Goal: Task Accomplishment & Management: Manage account settings

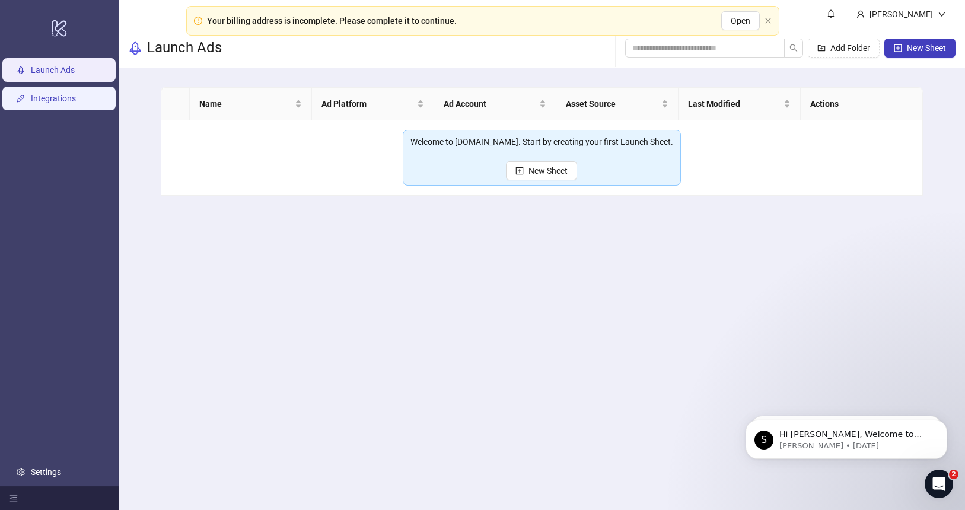
click at [72, 100] on link "Integrations" at bounding box center [53, 98] width 45 height 9
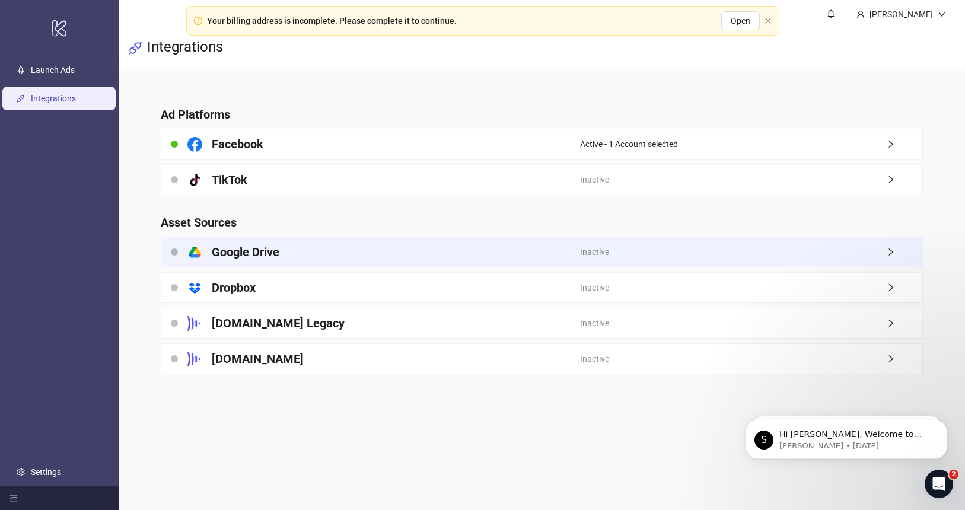
click at [876, 254] on div "Inactive" at bounding box center [751, 252] width 342 height 30
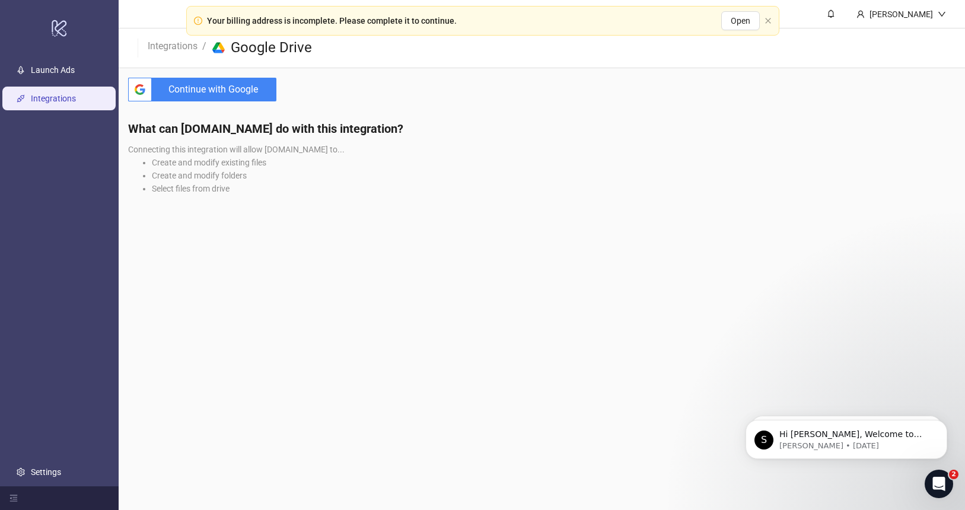
click at [208, 92] on span "Continue with Google" at bounding box center [217, 90] width 120 height 24
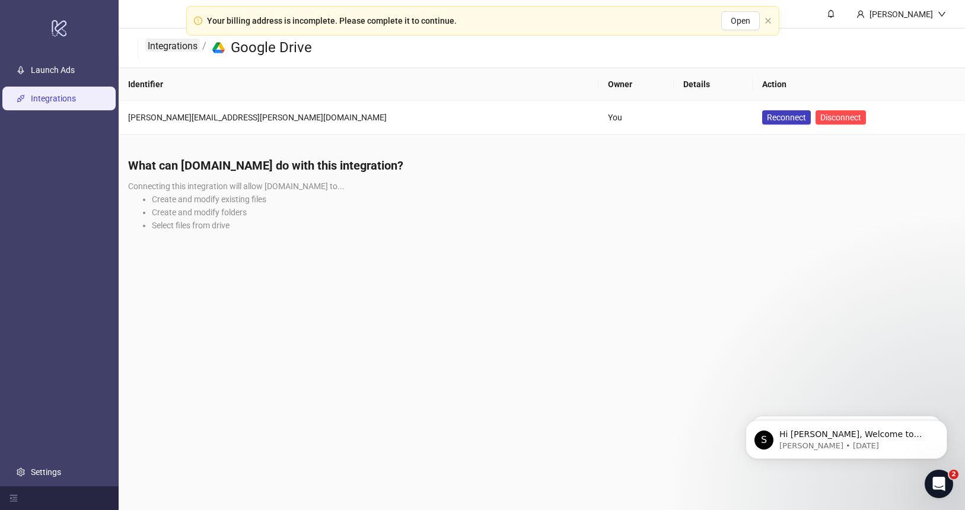
click at [171, 44] on link "Integrations" at bounding box center [172, 45] width 55 height 13
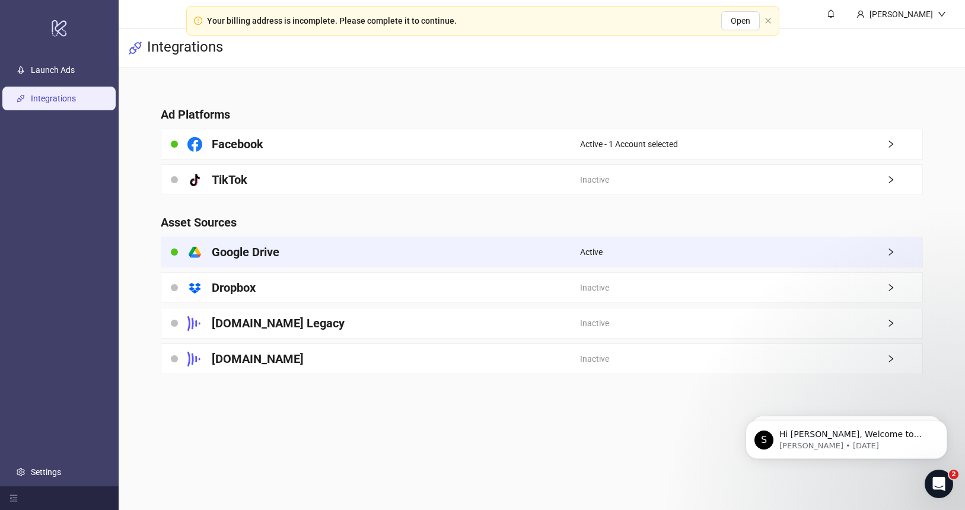
click at [892, 254] on icon "right" at bounding box center [890, 252] width 8 height 8
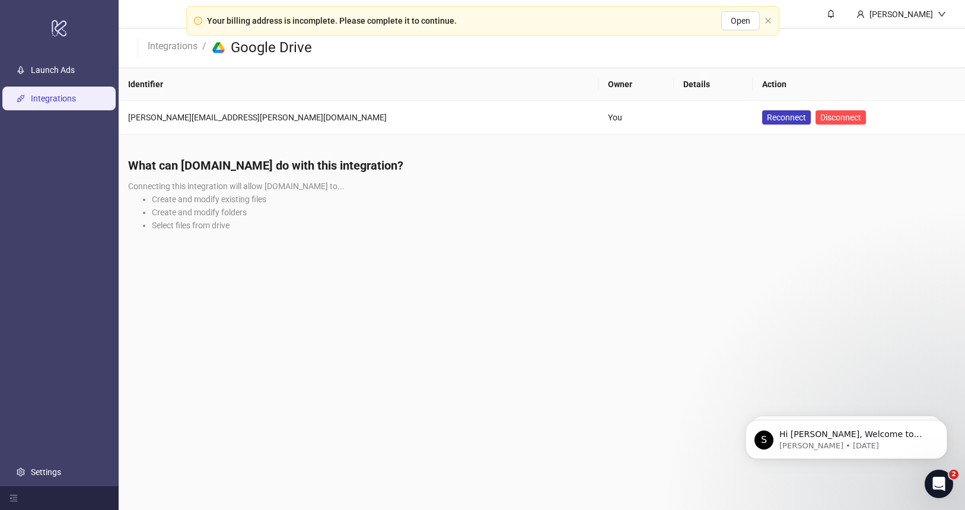
click at [183, 59] on header "Integrations / platform/google_drive Google Drive" at bounding box center [542, 48] width 846 height 40
click at [173, 49] on link "Integrations" at bounding box center [172, 45] width 55 height 13
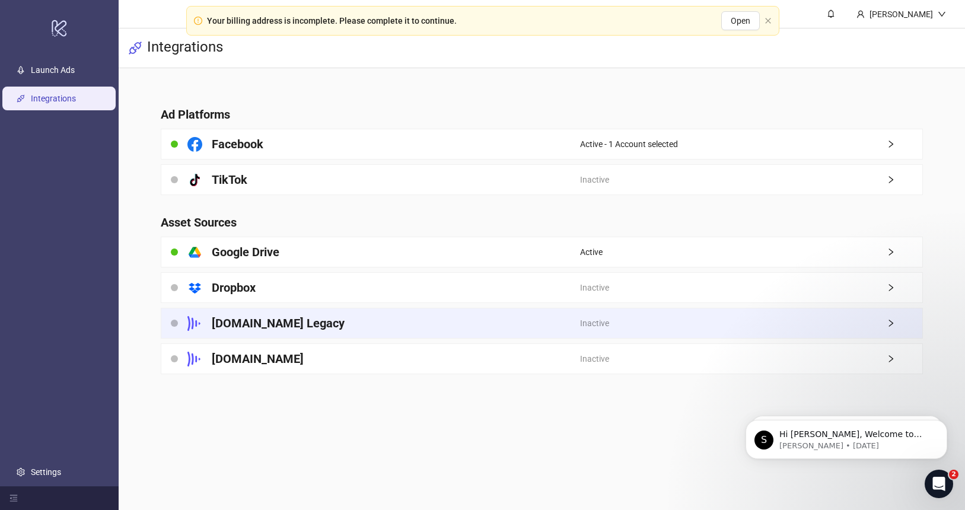
click at [888, 326] on icon "right" at bounding box center [890, 323] width 8 height 8
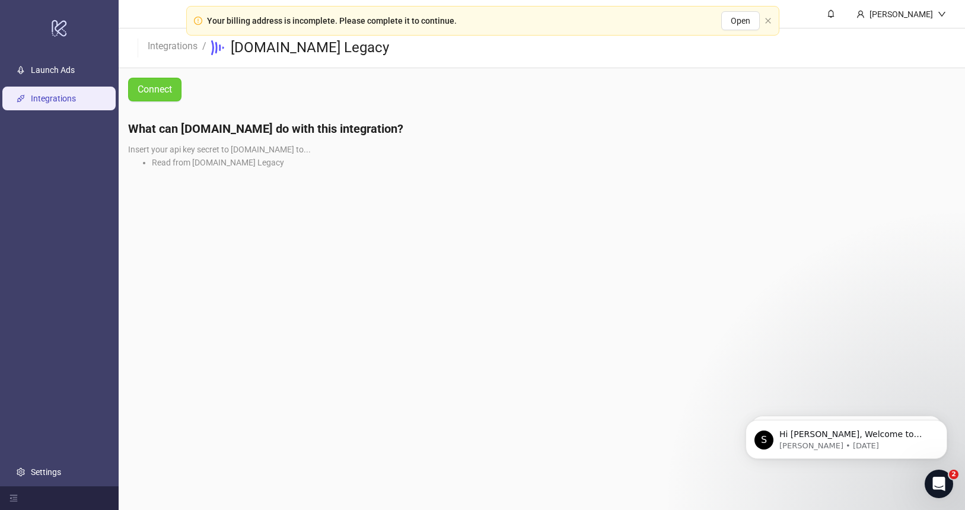
click at [148, 87] on span "Connect" at bounding box center [155, 89] width 34 height 11
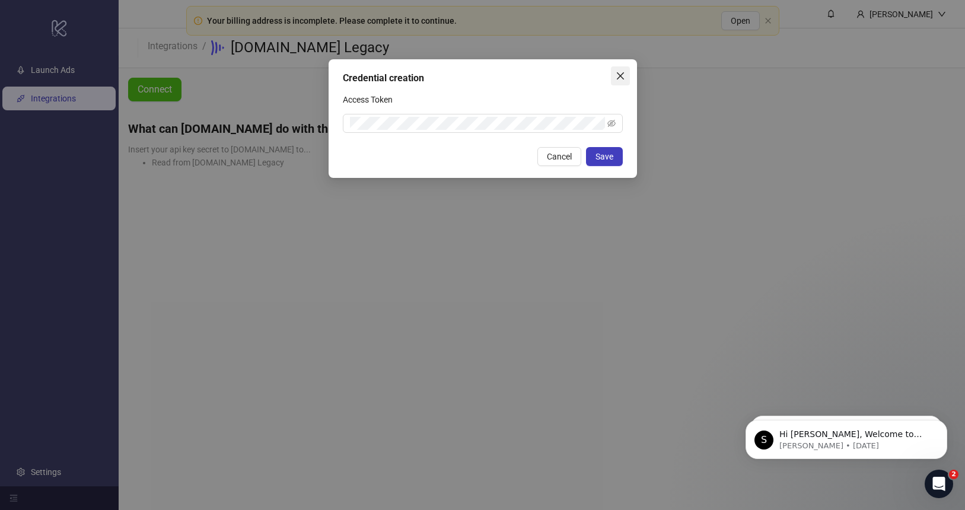
click at [622, 78] on icon "close" at bounding box center [619, 75] width 7 height 7
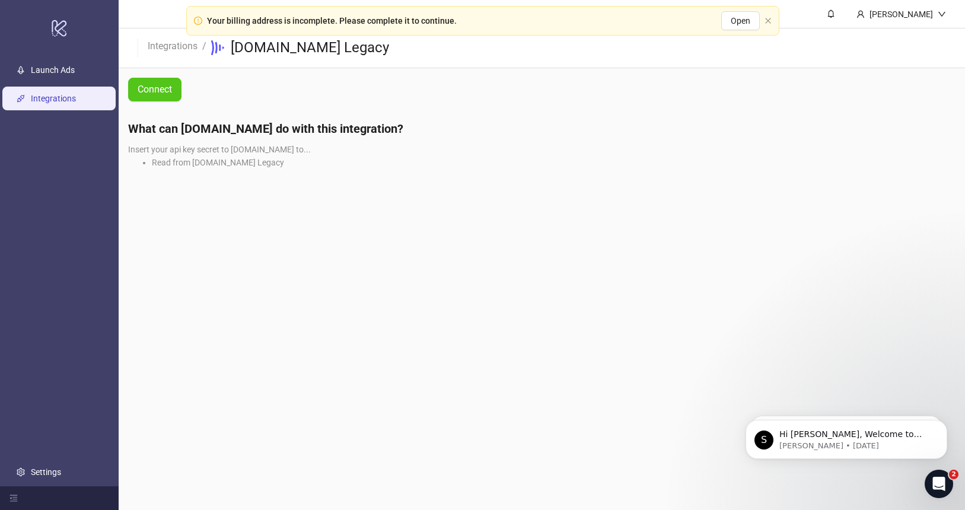
click at [62, 102] on link "Integrations" at bounding box center [53, 98] width 45 height 9
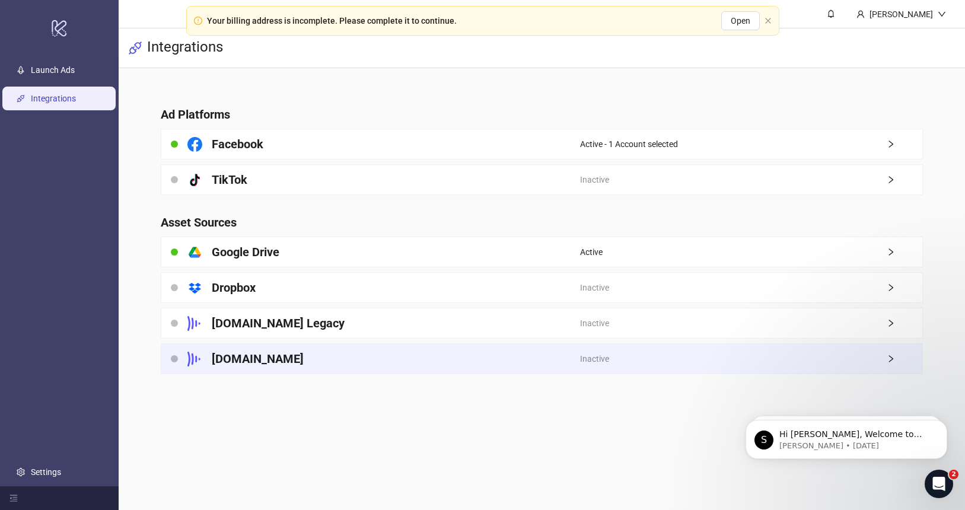
click at [892, 360] on icon "right" at bounding box center [890, 359] width 8 height 8
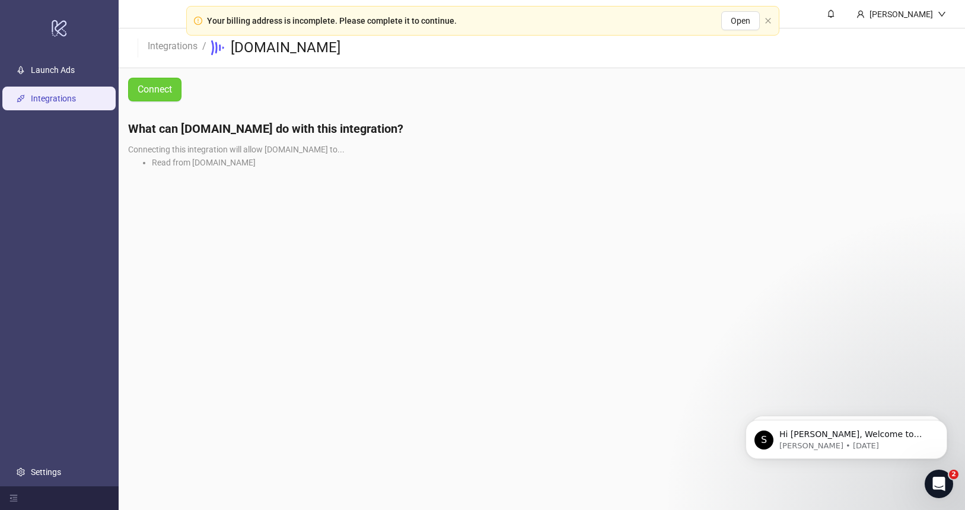
click at [149, 88] on span "Connect" at bounding box center [155, 89] width 34 height 11
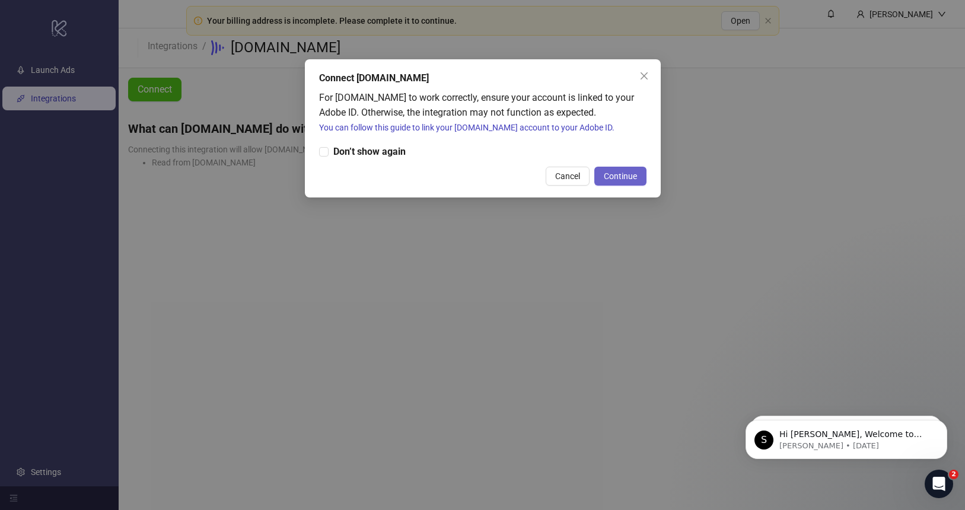
click at [629, 173] on span "Continue" at bounding box center [620, 175] width 33 height 9
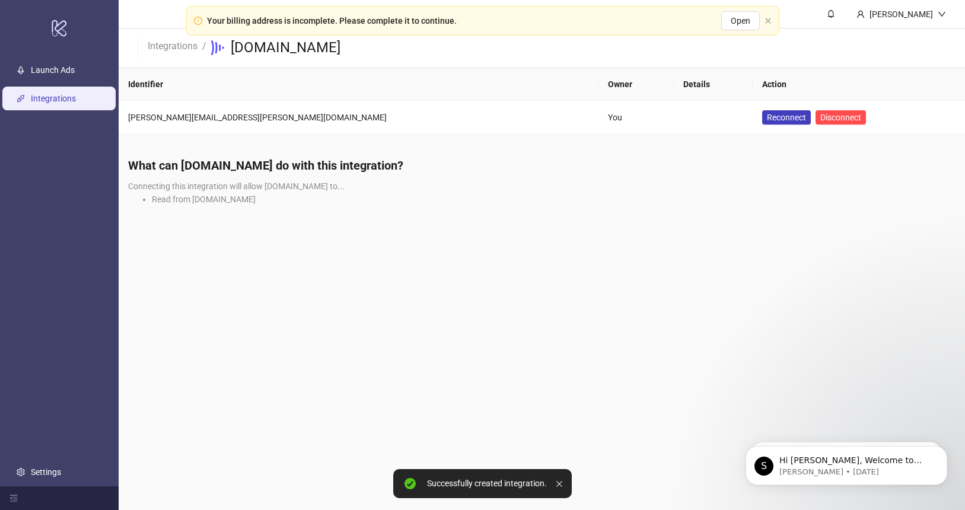
click at [50, 100] on link "Integrations" at bounding box center [53, 98] width 45 height 9
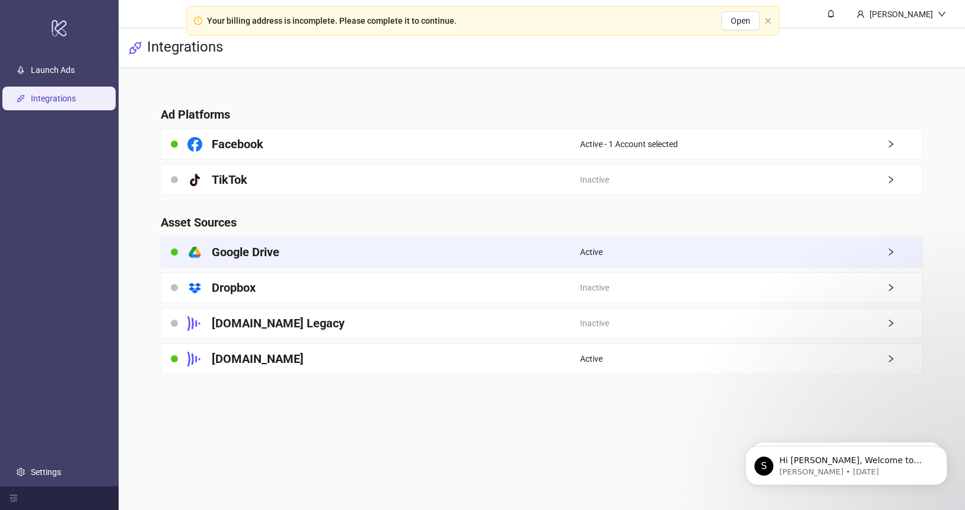
click at [229, 251] on h4 "Google Drive" at bounding box center [246, 252] width 68 height 17
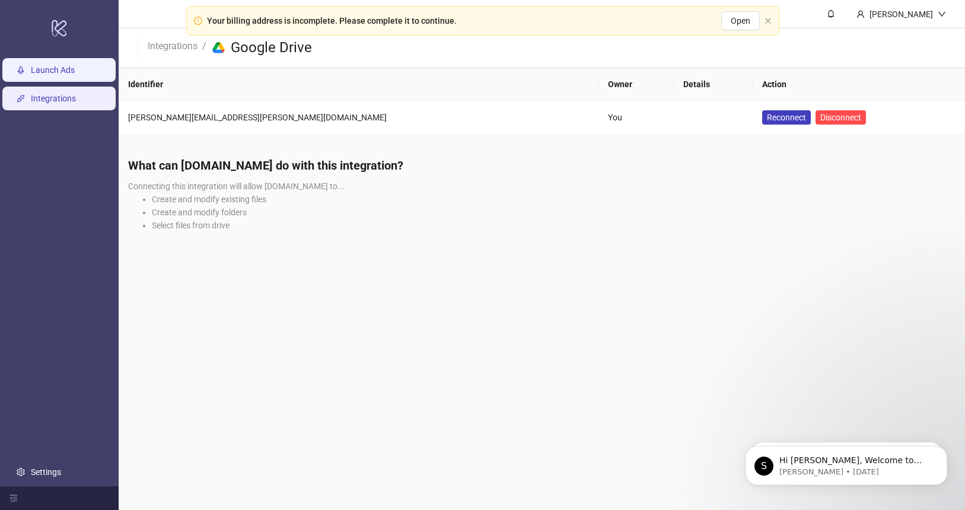
click at [41, 66] on link "Launch Ads" at bounding box center [53, 70] width 44 height 9
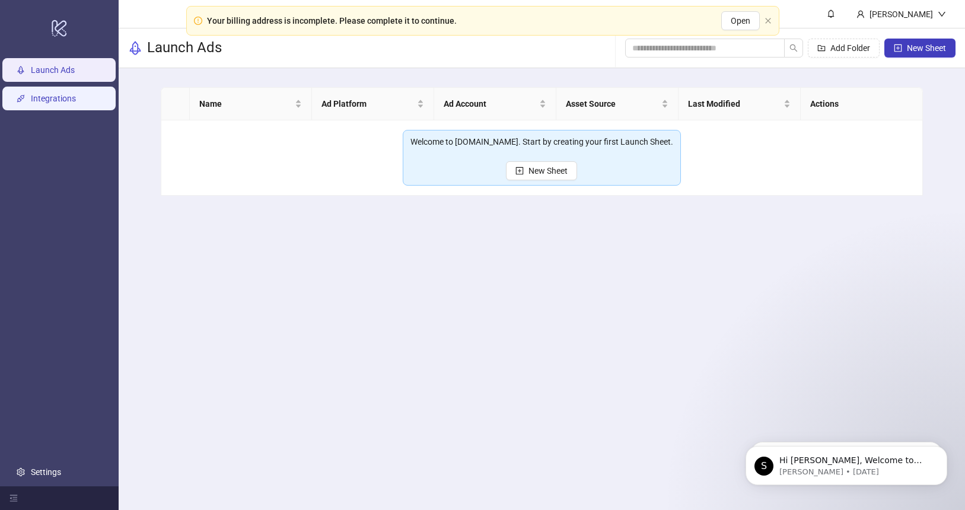
click at [50, 95] on link "Integrations" at bounding box center [53, 98] width 45 height 9
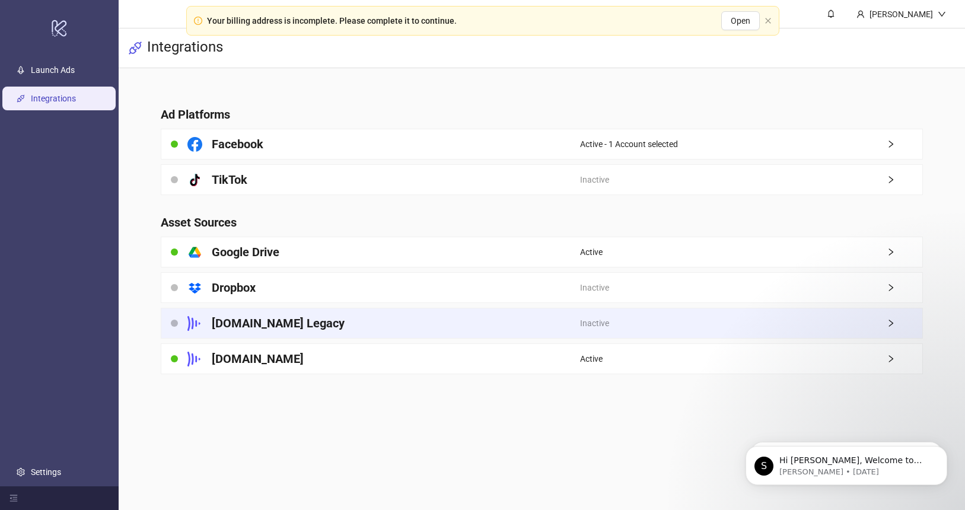
click at [270, 317] on h4 "[DOMAIN_NAME] Legacy" at bounding box center [278, 323] width 133 height 17
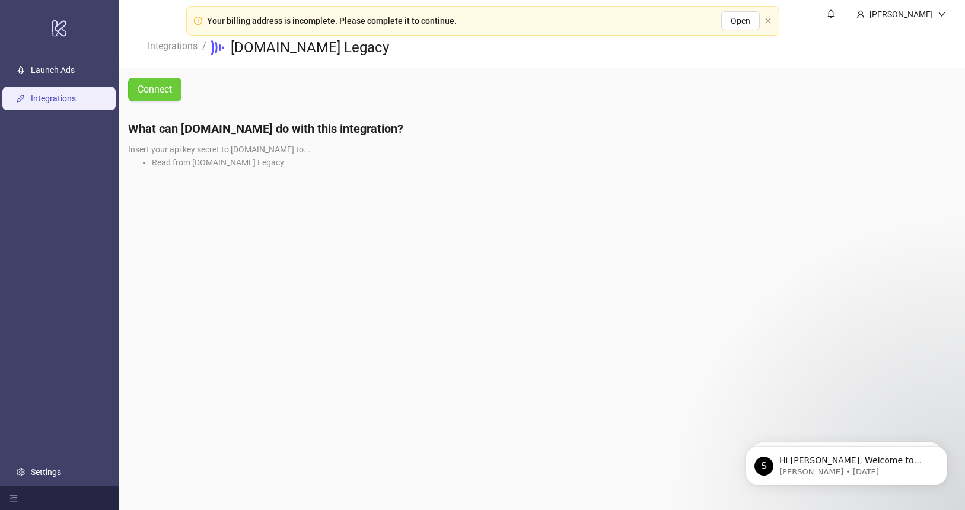
click at [164, 88] on span "Connect" at bounding box center [155, 89] width 34 height 11
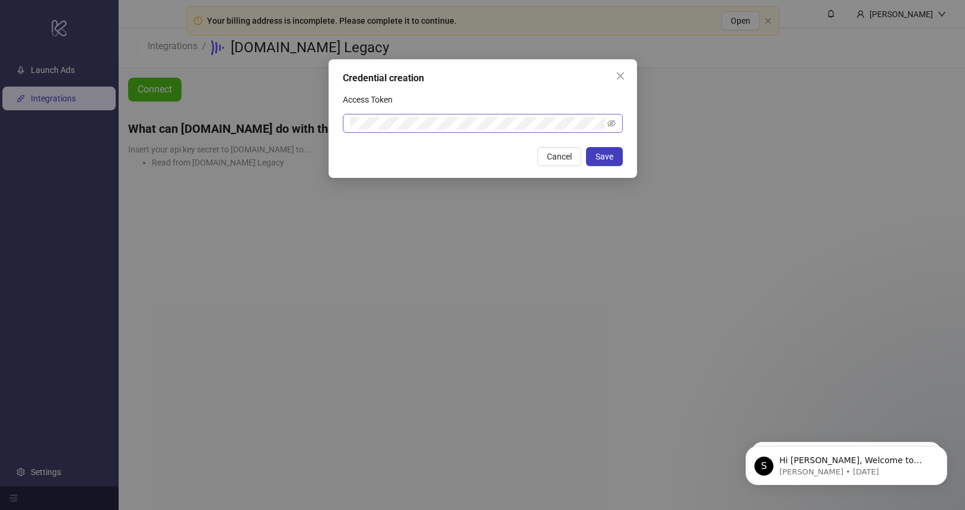
click at [570, 130] on span at bounding box center [483, 123] width 280 height 19
click at [621, 78] on icon "close" at bounding box center [619, 75] width 7 height 7
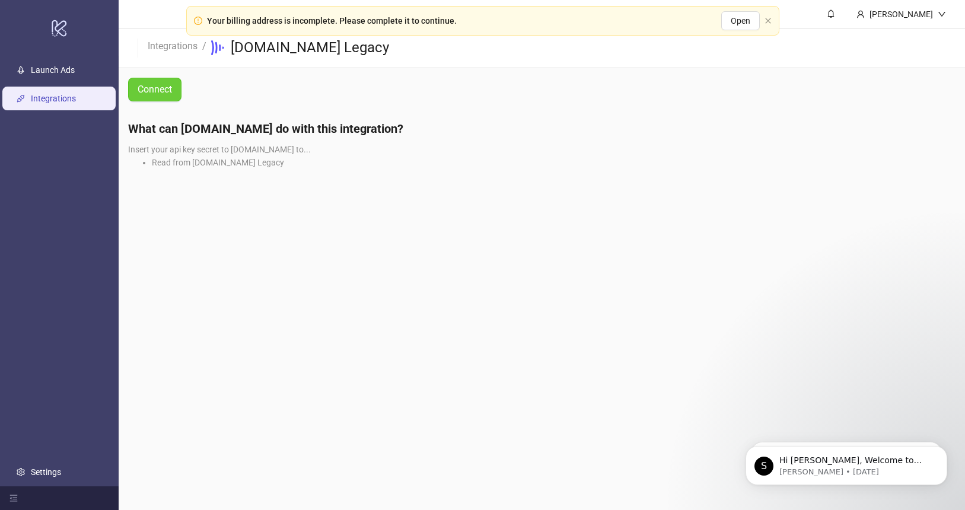
click at [151, 90] on span "Connect" at bounding box center [155, 89] width 34 height 11
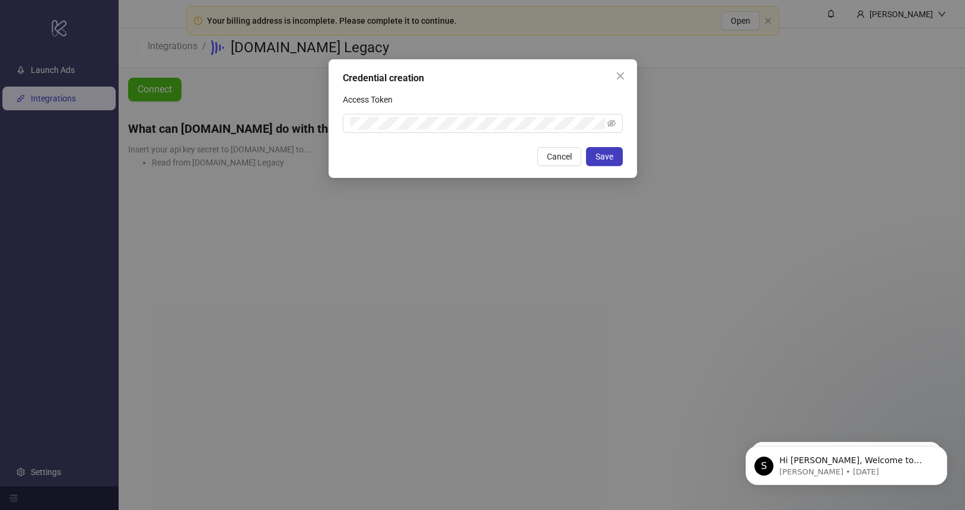
click at [558, 82] on div "Credential creation" at bounding box center [483, 78] width 280 height 14
click at [279, 66] on div "Credential creation Access Token Cancel Save" at bounding box center [482, 255] width 965 height 510
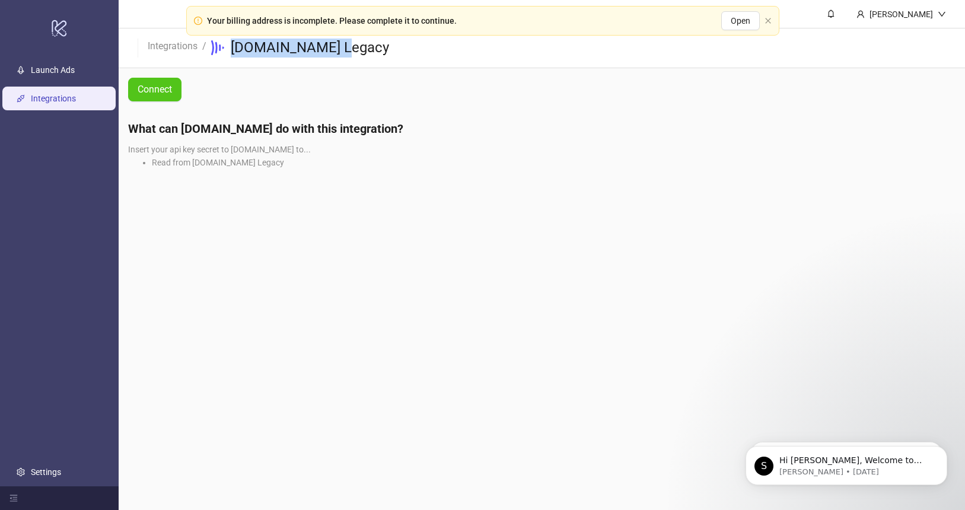
drag, startPoint x: 342, startPoint y: 59, endPoint x: 224, endPoint y: 54, distance: 118.1
click at [224, 54] on header "Integrations / Frame.io Legacy" at bounding box center [542, 48] width 846 height 40
copy h3 "[DOMAIN_NAME] Legacy"
click at [31, 66] on link "Launch Ads" at bounding box center [53, 70] width 44 height 9
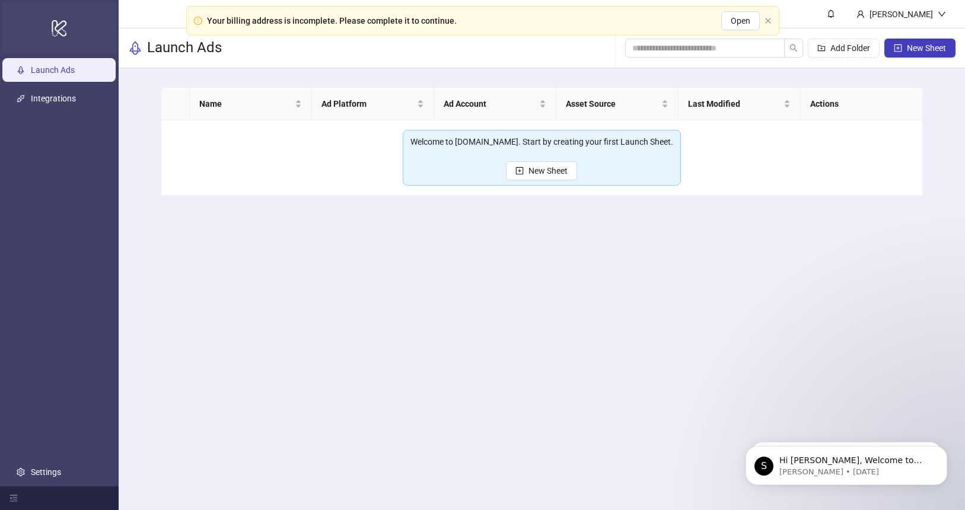
click at [52, 34] on icon "logo/logo-mobile" at bounding box center [59, 28] width 17 height 28
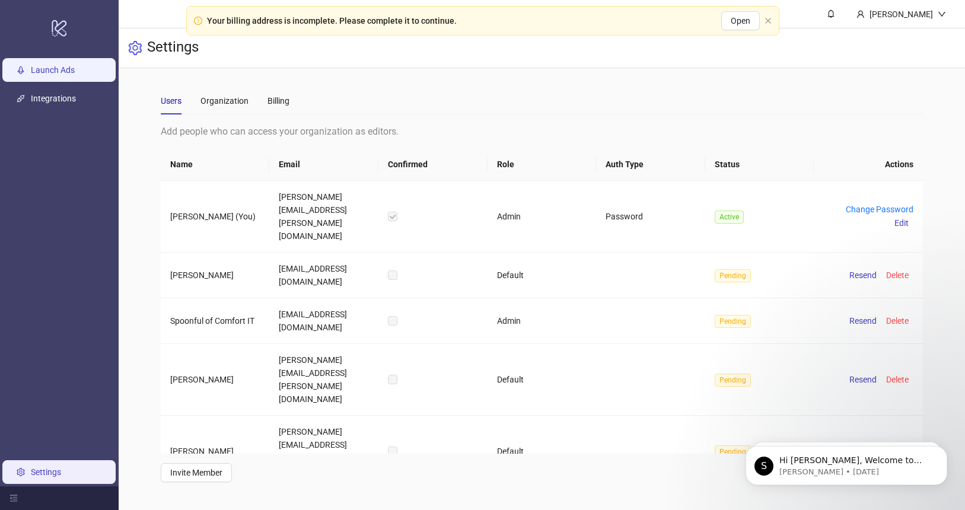
click at [39, 75] on link "Launch Ads" at bounding box center [53, 70] width 44 height 9
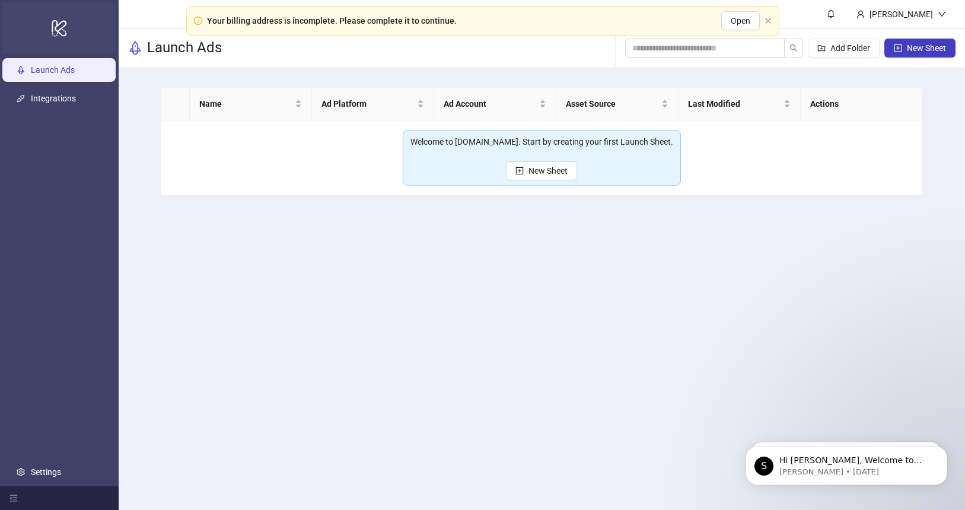
click at [72, 28] on div "logo/logo-mobile" at bounding box center [59, 27] width 114 height 51
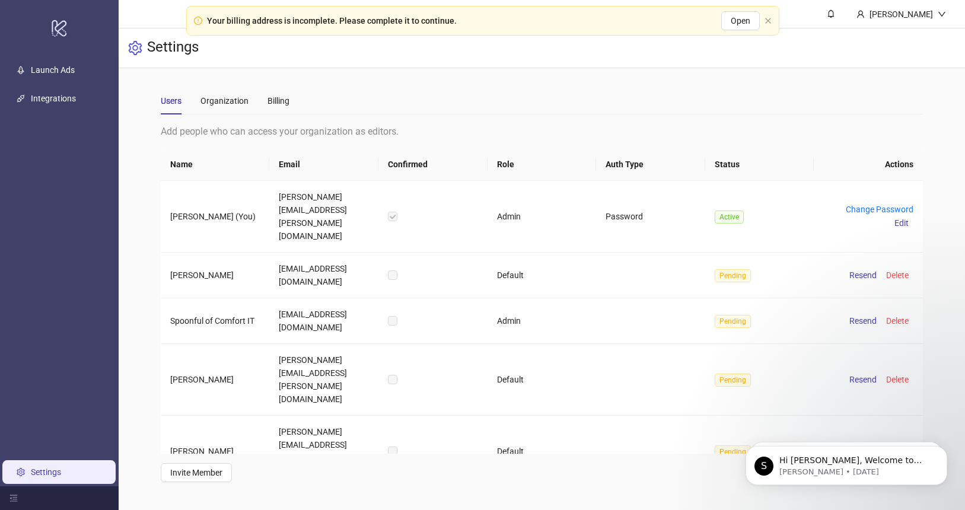
click at [53, 56] on ul "Launch Ads Integrations Settings" at bounding box center [59, 271] width 119 height 430
click at [52, 71] on link "Launch Ads" at bounding box center [53, 70] width 44 height 9
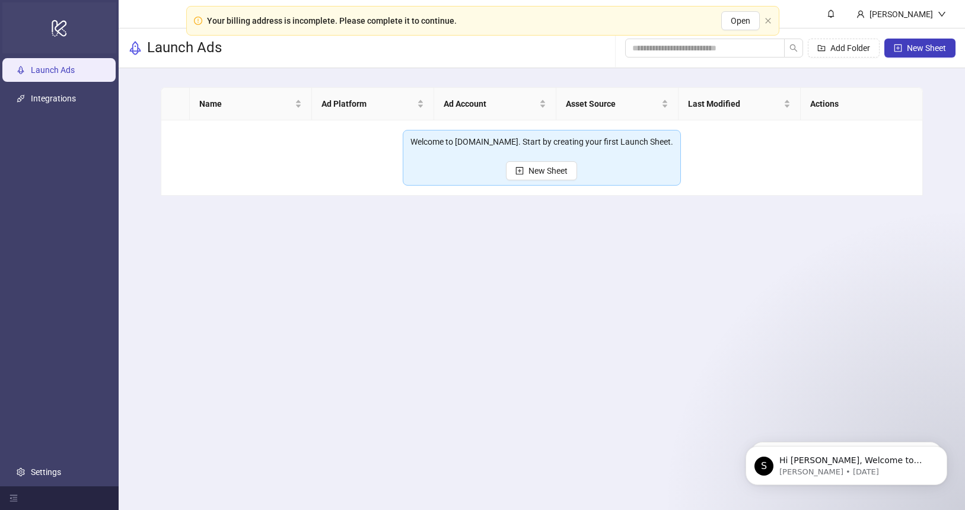
click at [54, 35] on icon "logo/logo-mobile" at bounding box center [59, 28] width 17 height 28
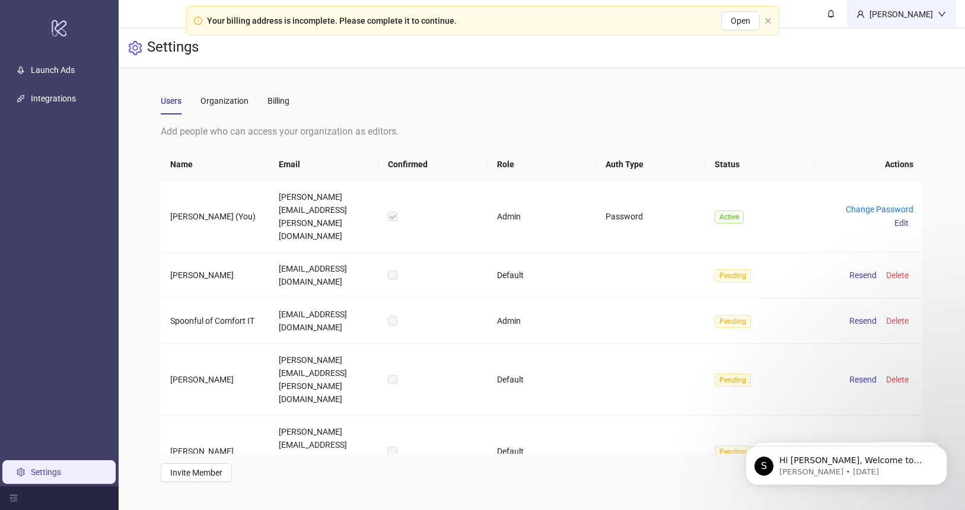
click at [920, 17] on div "[PERSON_NAME]" at bounding box center [900, 14] width 73 height 13
click at [796, 82] on main "Users Organization Billing Add people who can access your organization as edito…" at bounding box center [541, 284] width 781 height 433
click at [58, 472] on link "Settings" at bounding box center [46, 471] width 30 height 9
click at [14, 497] on icon "menu-fold" at bounding box center [13, 498] width 8 height 8
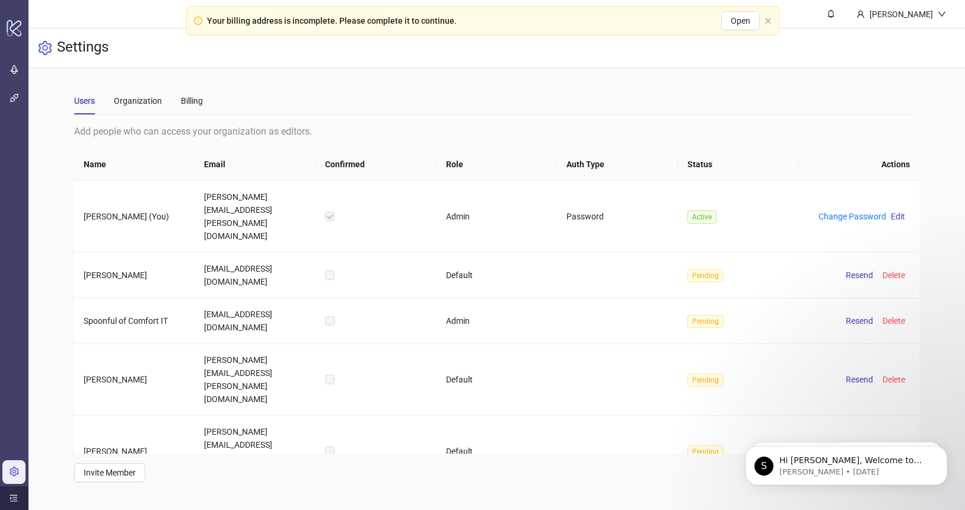
click at [14, 497] on icon "menu-unfold" at bounding box center [13, 498] width 8 height 8
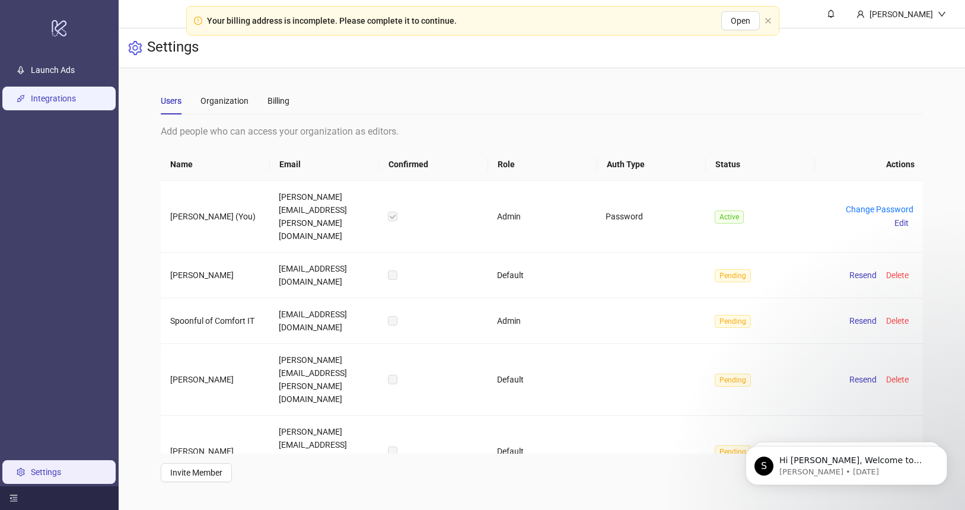
click at [34, 98] on link "Integrations" at bounding box center [53, 98] width 45 height 9
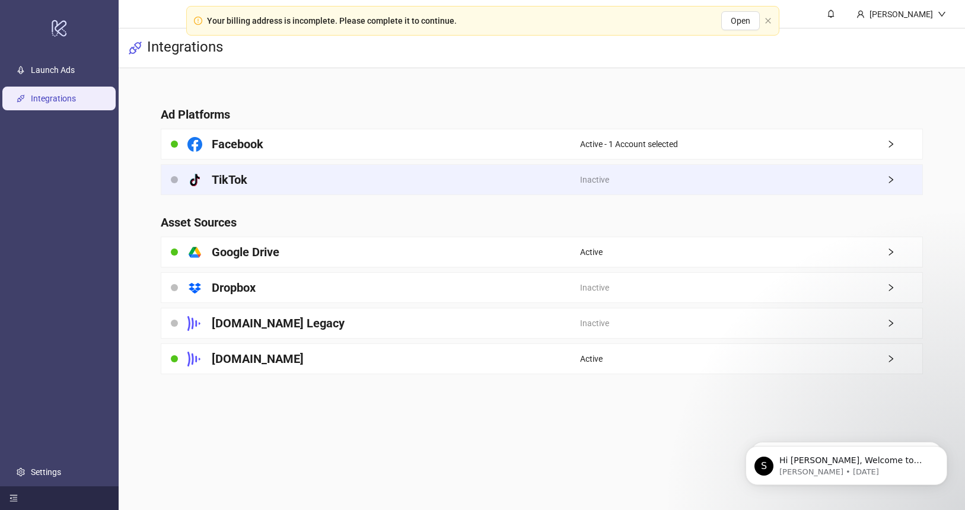
click at [886, 188] on div "Inactive" at bounding box center [751, 180] width 342 height 30
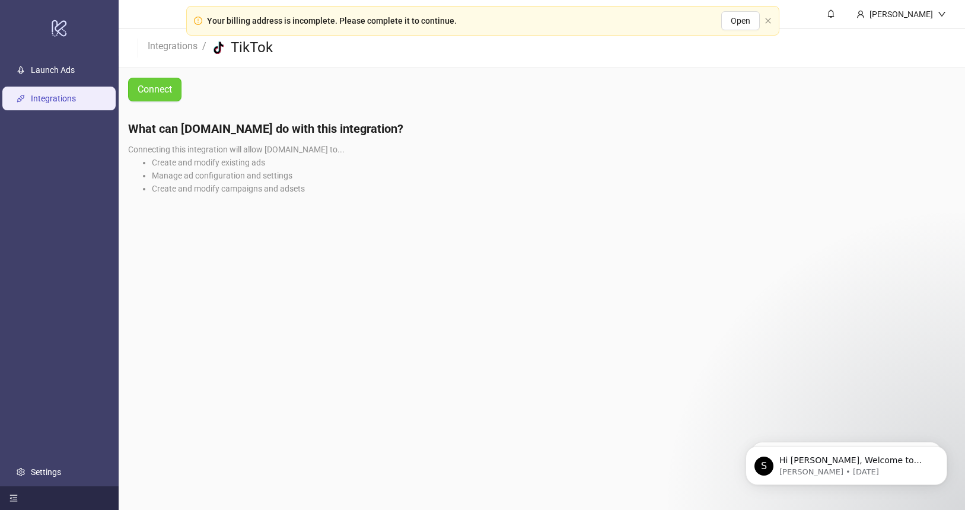
click at [138, 85] on span "Connect" at bounding box center [155, 89] width 34 height 11
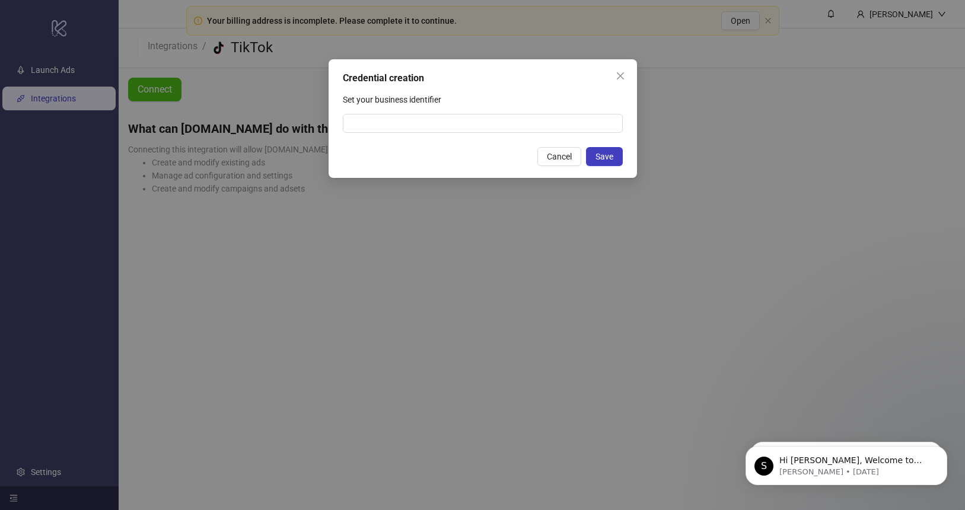
click at [444, 135] on div "Credential creation Set your business identifier Cancel Save" at bounding box center [482, 118] width 308 height 119
click at [436, 125] on input "Set your business identifier" at bounding box center [483, 123] width 280 height 19
click at [344, 183] on div "Credential creation Set your business identifier Cancel Save" at bounding box center [482, 255] width 965 height 510
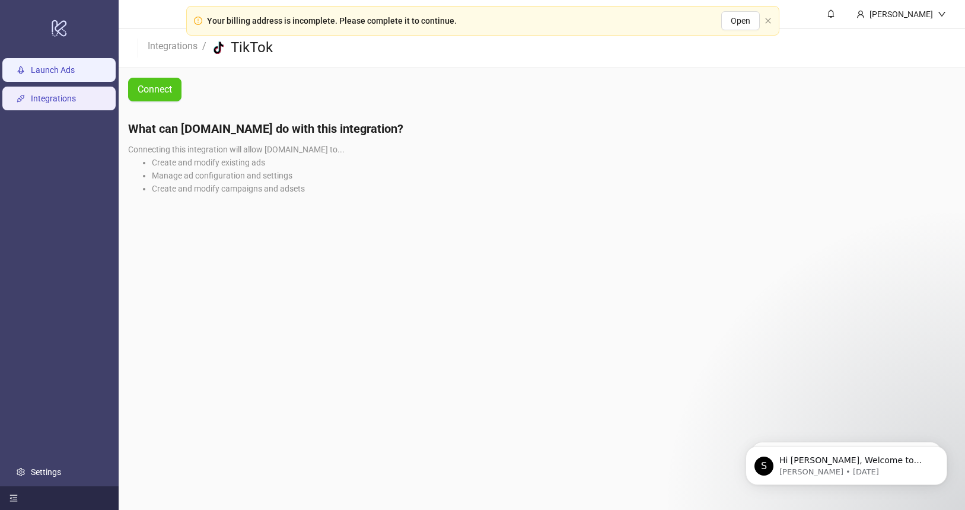
click at [58, 75] on link "Launch Ads" at bounding box center [53, 70] width 44 height 9
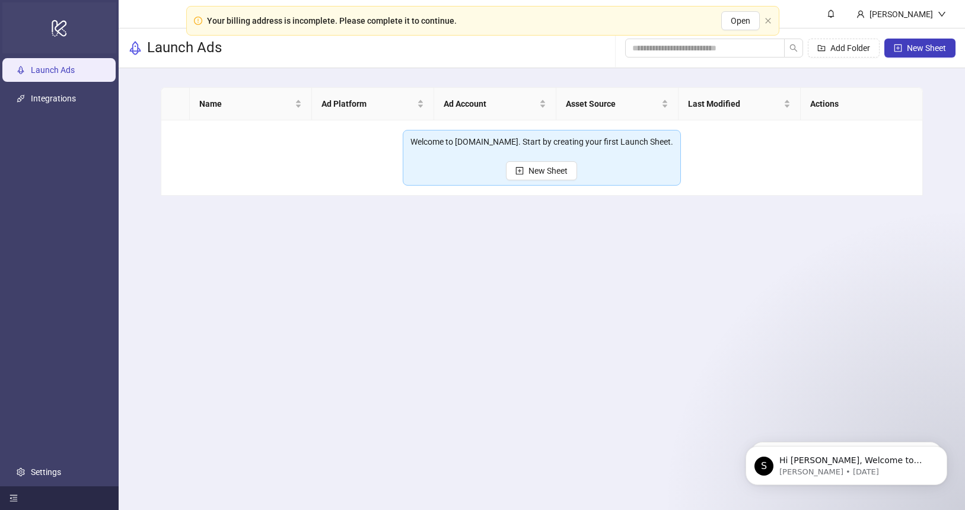
click at [64, 24] on icon "logo/logo-mobile" at bounding box center [59, 28] width 17 height 28
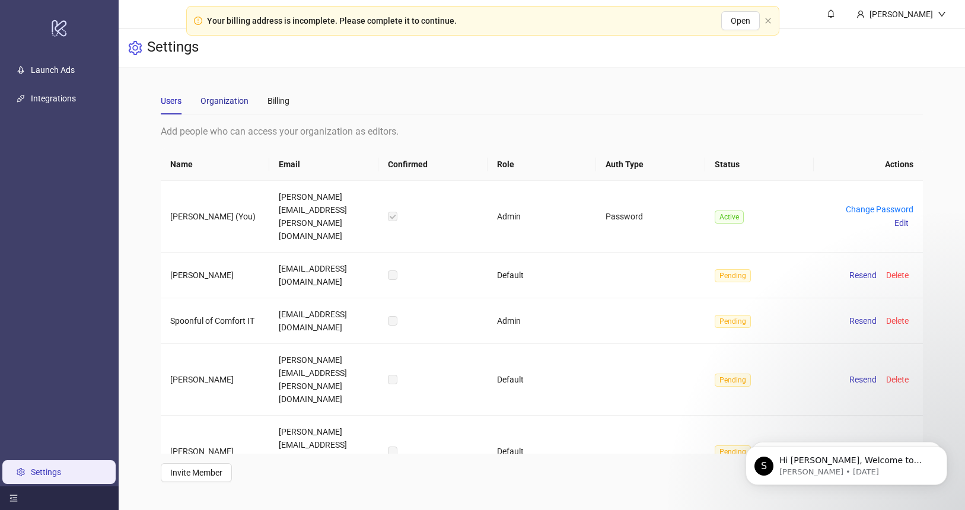
click at [237, 104] on div "Organization" at bounding box center [224, 100] width 48 height 13
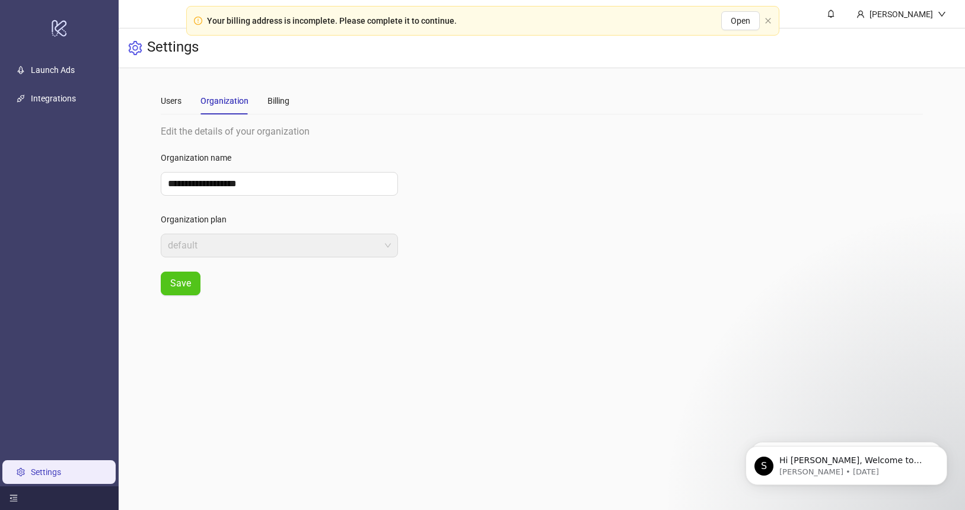
click at [295, 96] on div "Users Organization Billing" at bounding box center [542, 100] width 762 height 27
click at [271, 103] on div "Billing" at bounding box center [278, 100] width 22 height 13
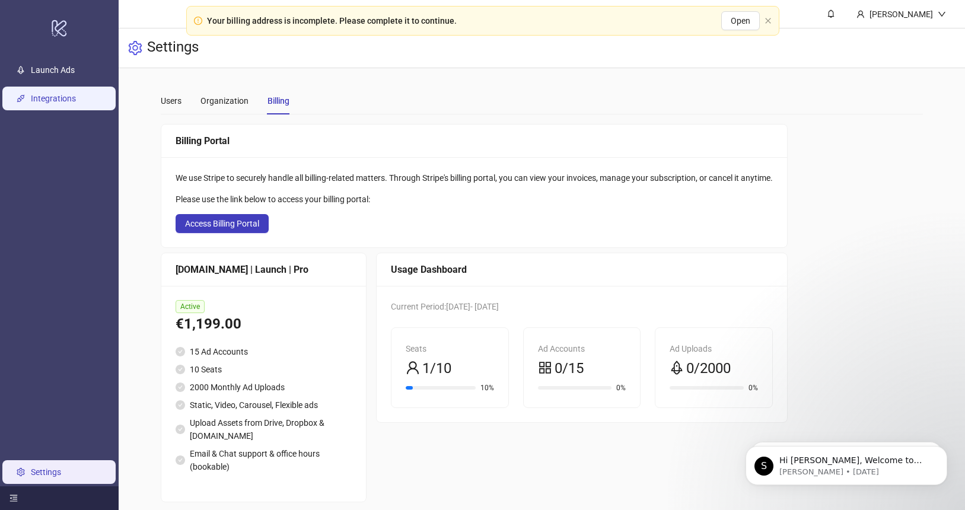
click at [55, 97] on link "Integrations" at bounding box center [53, 98] width 45 height 9
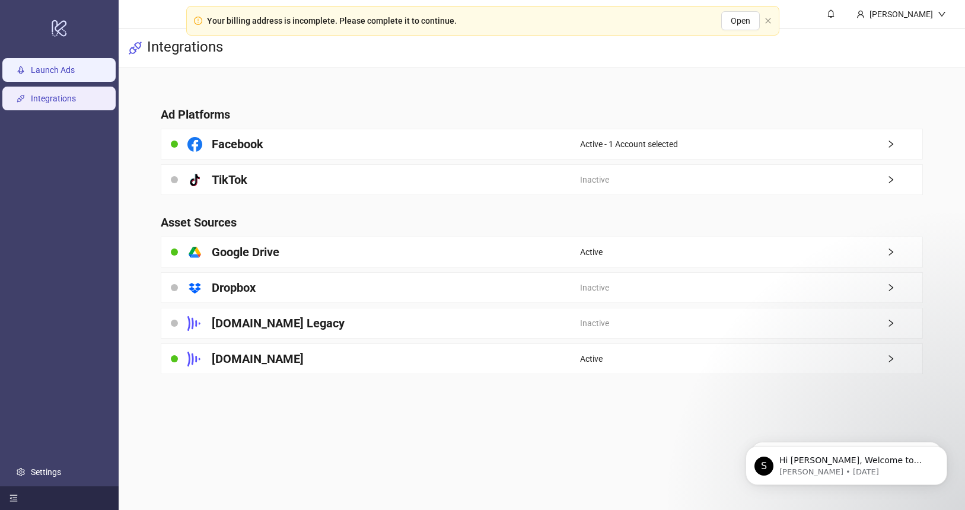
click at [49, 70] on link "Launch Ads" at bounding box center [53, 70] width 44 height 9
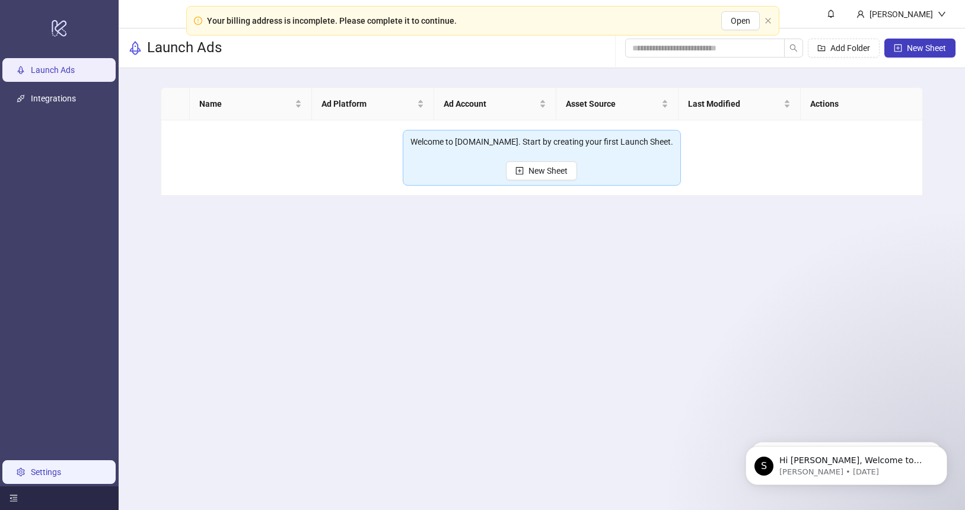
click at [47, 469] on link "Settings" at bounding box center [46, 471] width 30 height 9
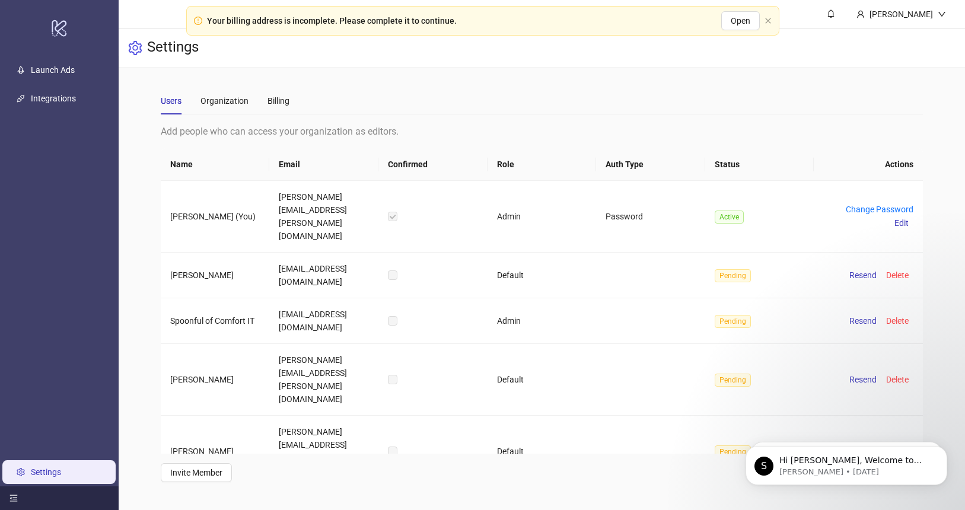
click at [81, 192] on ul "Launch Ads Integrations Settings" at bounding box center [59, 271] width 119 height 430
click at [66, 23] on icon at bounding box center [59, 28] width 15 height 17
click at [761, 22] on div "Your billing address is incomplete. Please complete it to continue. Open" at bounding box center [482, 21] width 593 height 30
click at [766, 22] on icon "close" at bounding box center [767, 20] width 7 height 7
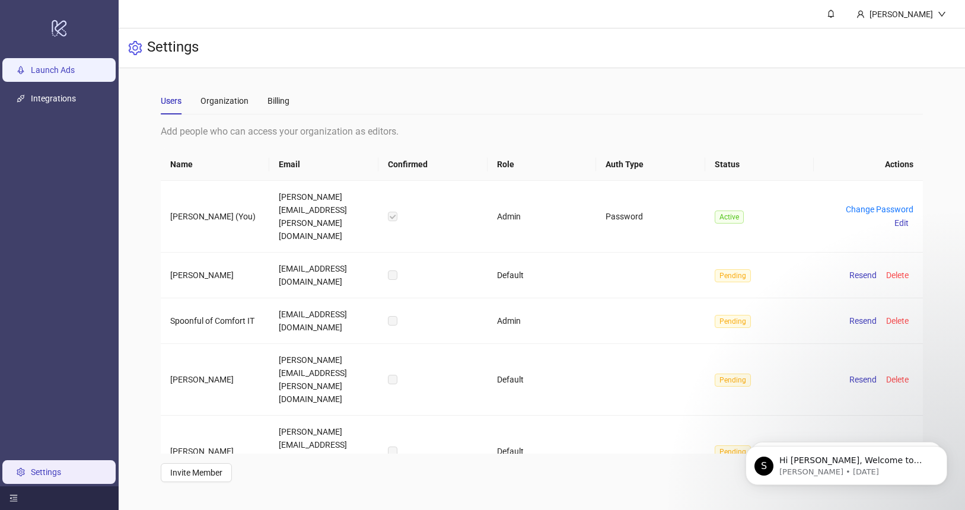
click at [55, 74] on link "Launch Ads" at bounding box center [53, 70] width 44 height 9
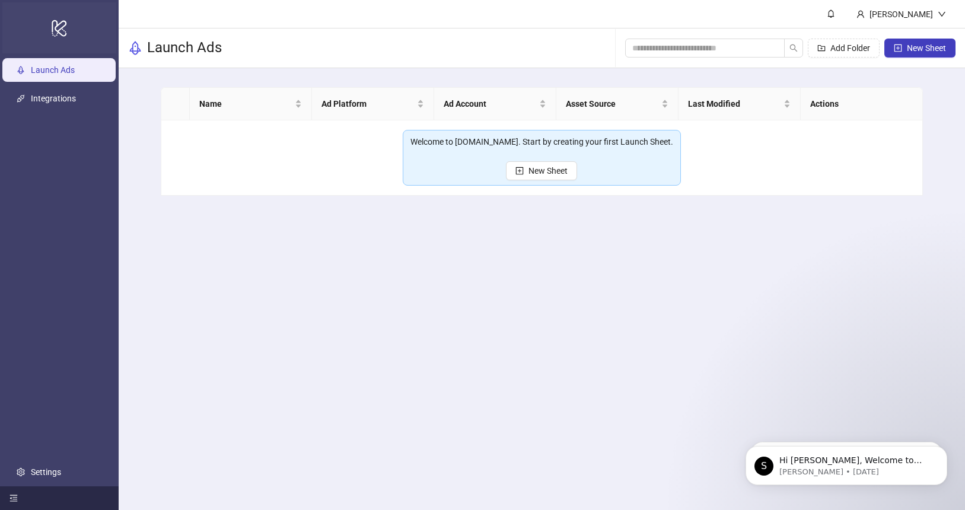
click at [55, 31] on icon "logo/logo-mobile" at bounding box center [59, 28] width 17 height 28
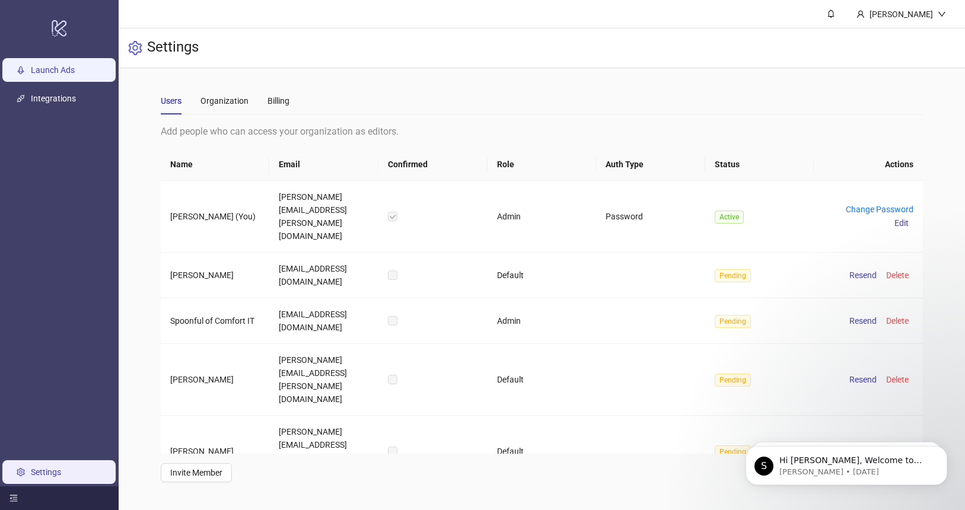
click at [52, 75] on link "Launch Ads" at bounding box center [53, 70] width 44 height 9
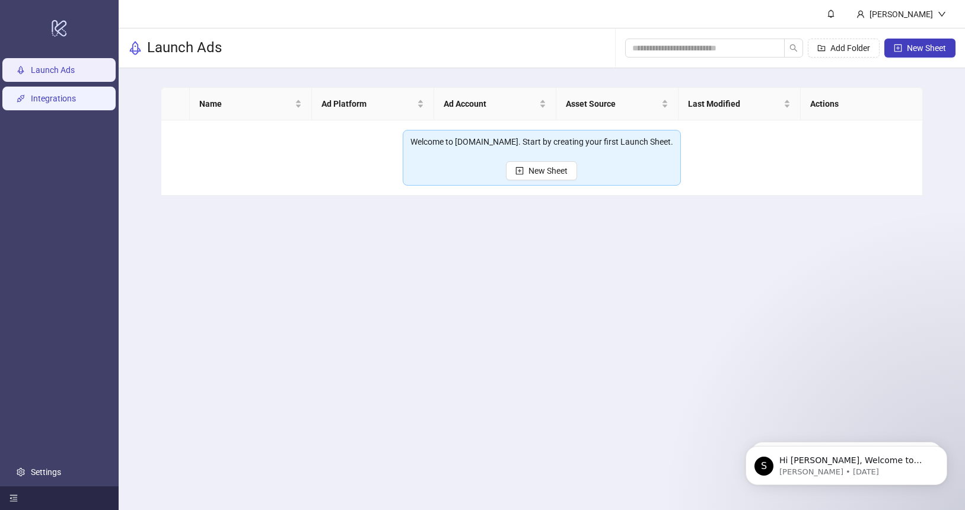
click at [56, 104] on link "Integrations" at bounding box center [53, 98] width 45 height 9
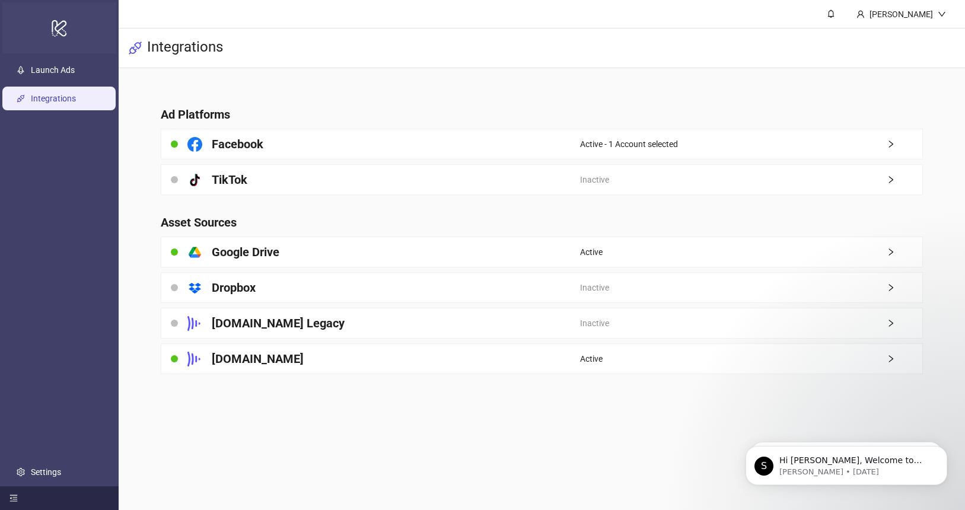
click at [57, 33] on icon at bounding box center [59, 28] width 15 height 17
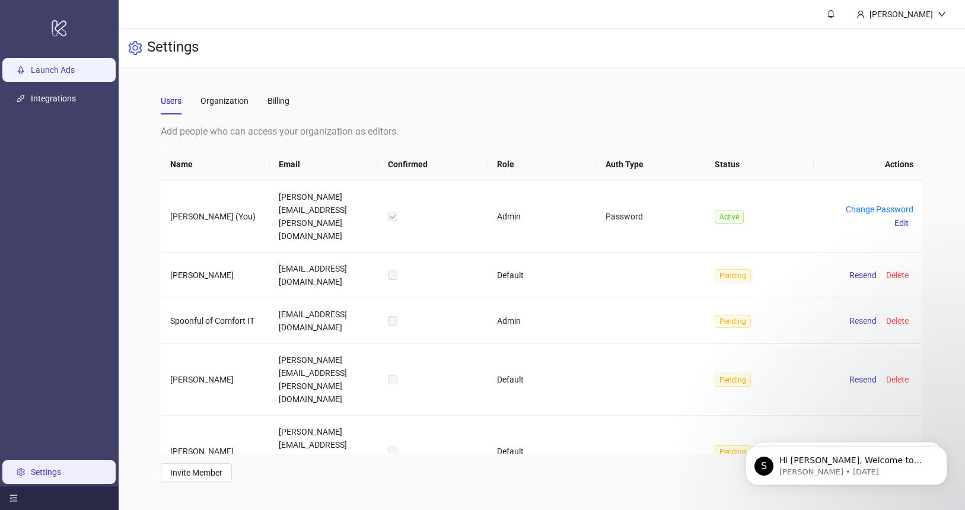
click at [56, 75] on link "Launch Ads" at bounding box center [53, 70] width 44 height 9
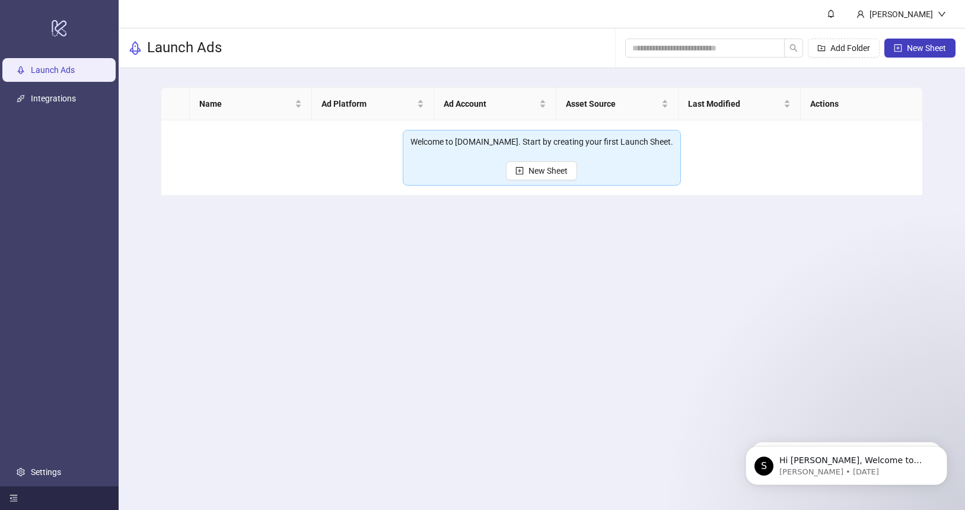
click at [59, 117] on ul "Launch Ads Integrations Settings" at bounding box center [59, 271] width 119 height 430
click at [59, 104] on link "Integrations" at bounding box center [53, 98] width 45 height 9
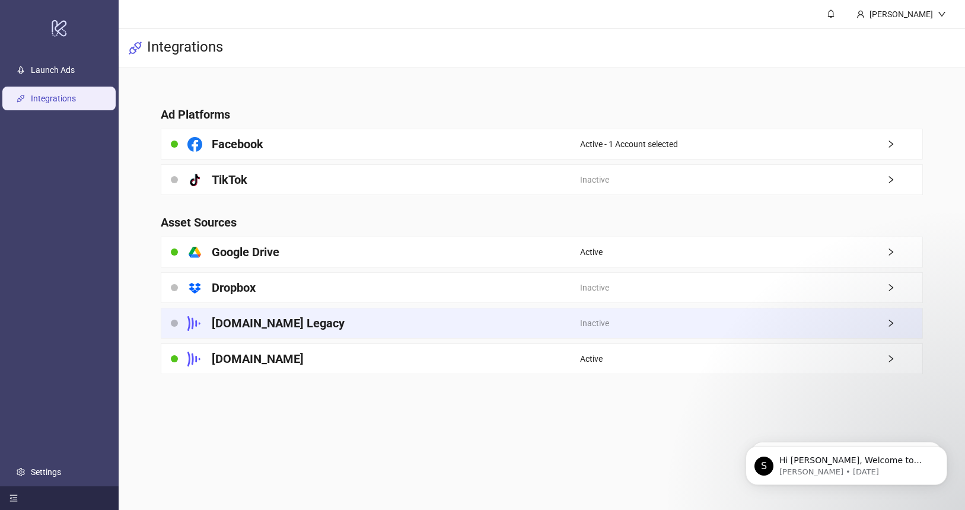
click at [890, 323] on icon "right" at bounding box center [890, 323] width 8 height 8
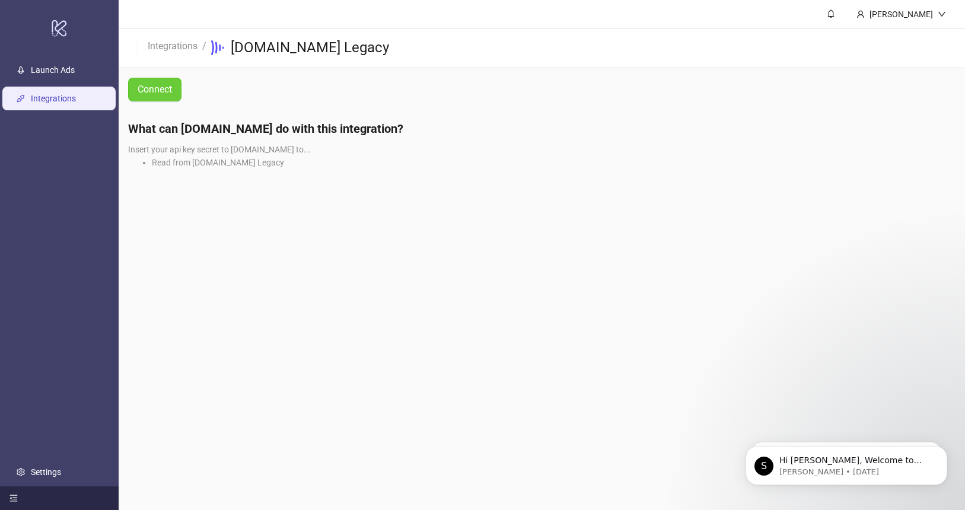
click at [159, 91] on span "Connect" at bounding box center [155, 89] width 34 height 11
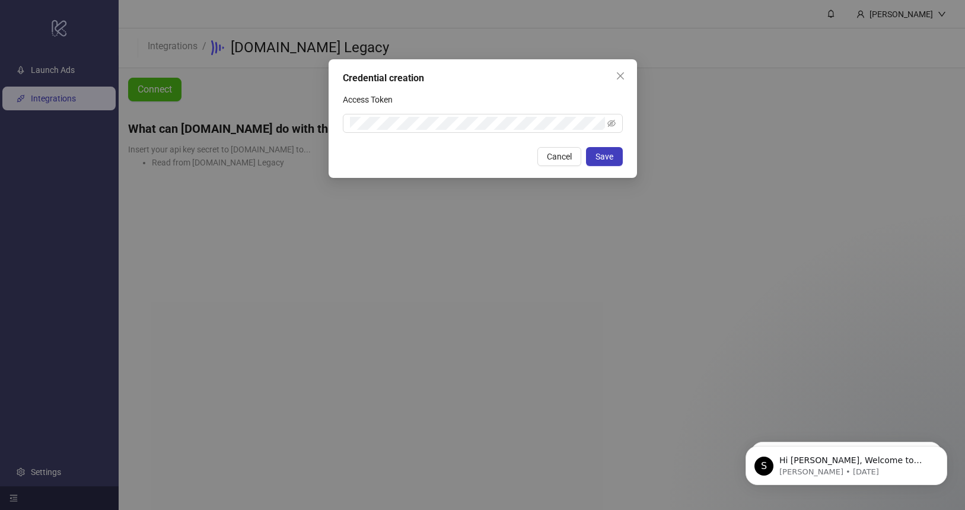
click at [634, 78] on div "Credential creation Access Token Cancel Save" at bounding box center [482, 118] width 308 height 119
click at [627, 78] on span "Close" at bounding box center [620, 75] width 19 height 9
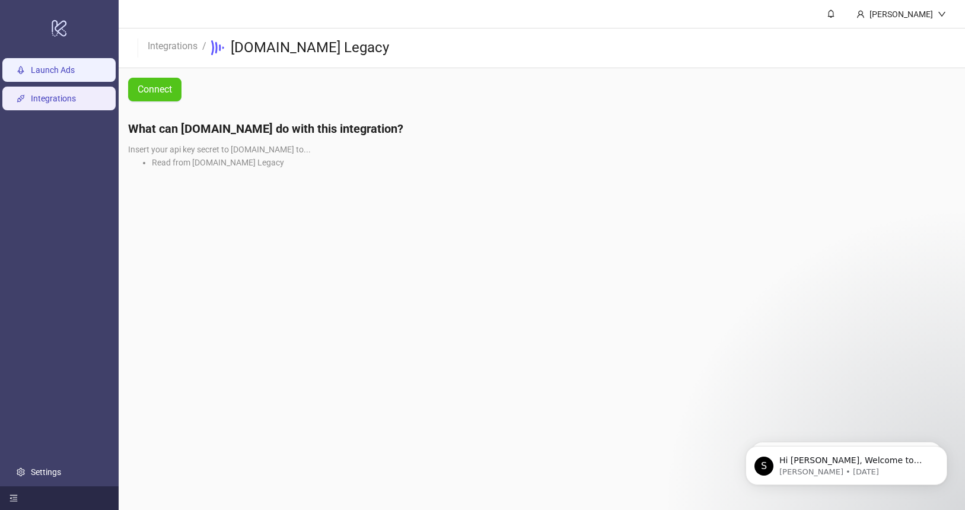
click at [43, 70] on link "Launch Ads" at bounding box center [53, 70] width 44 height 9
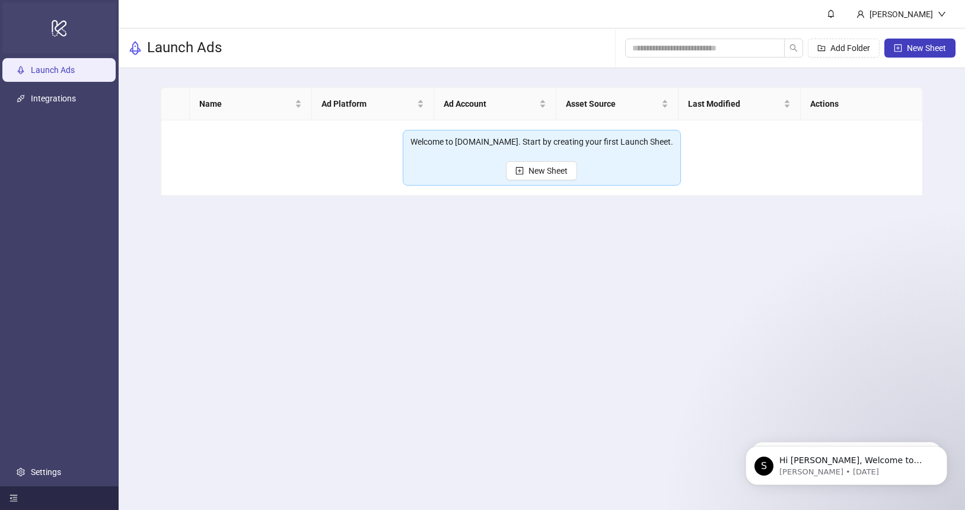
click at [65, 41] on icon "logo/logo-mobile" at bounding box center [59, 28] width 17 height 28
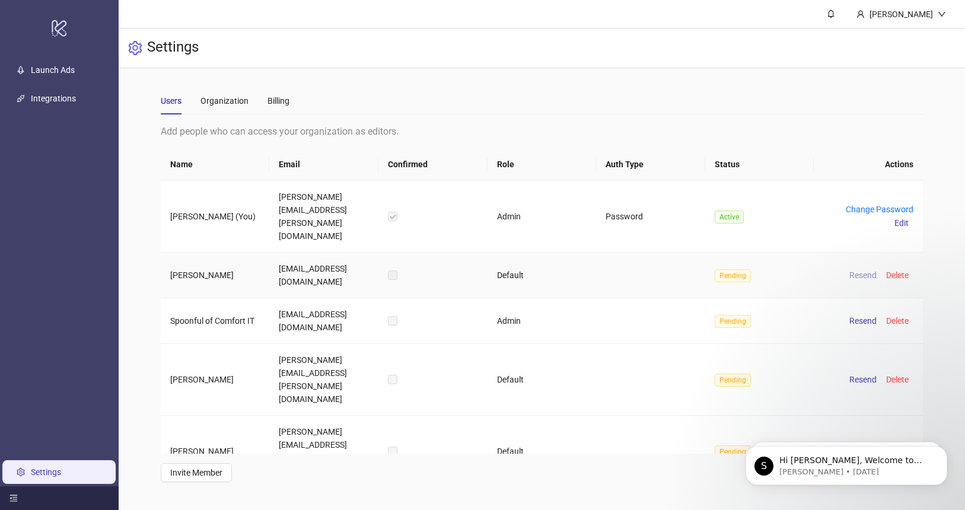
click at [856, 270] on span "Resend" at bounding box center [862, 274] width 27 height 9
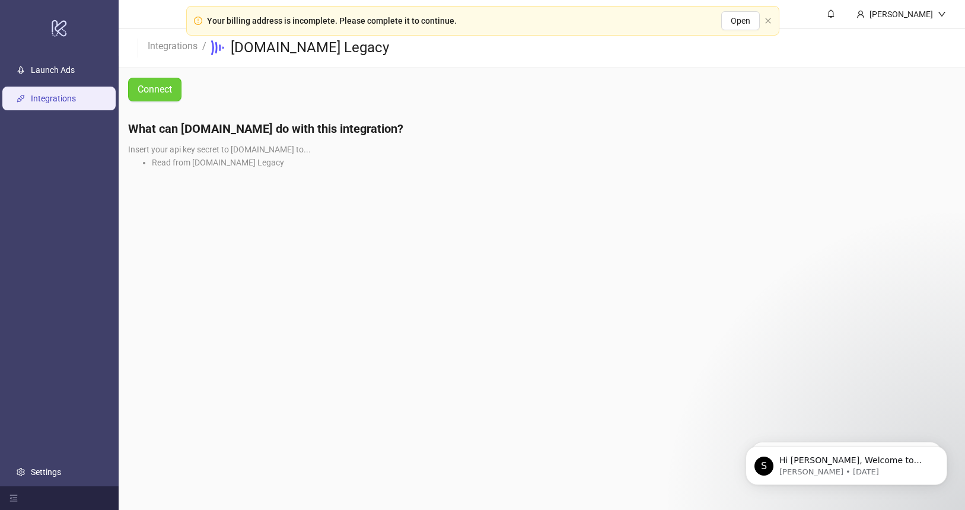
click at [167, 83] on button "Connect" at bounding box center [154, 90] width 53 height 24
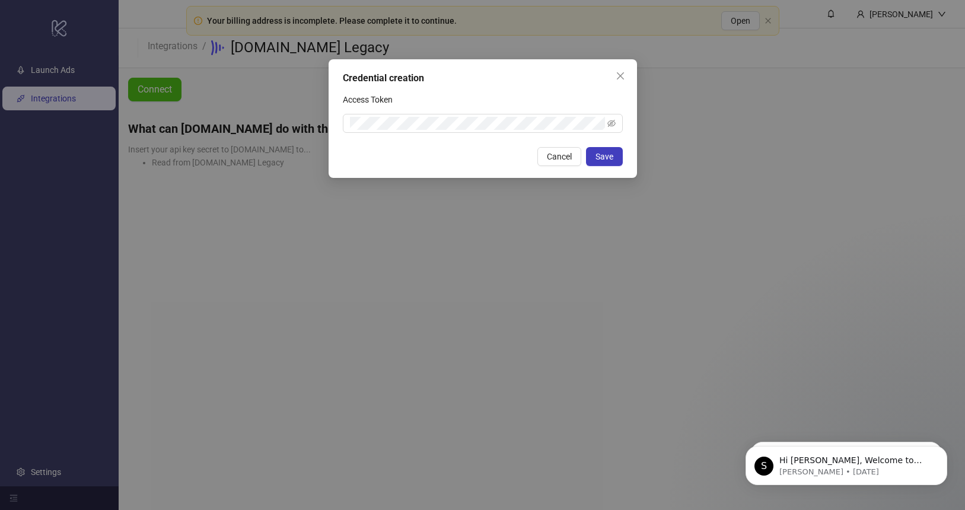
click at [429, 136] on div "Credential creation Access Token Cancel Save" at bounding box center [482, 118] width 308 height 119
click at [622, 73] on icon "close" at bounding box center [619, 75] width 7 height 7
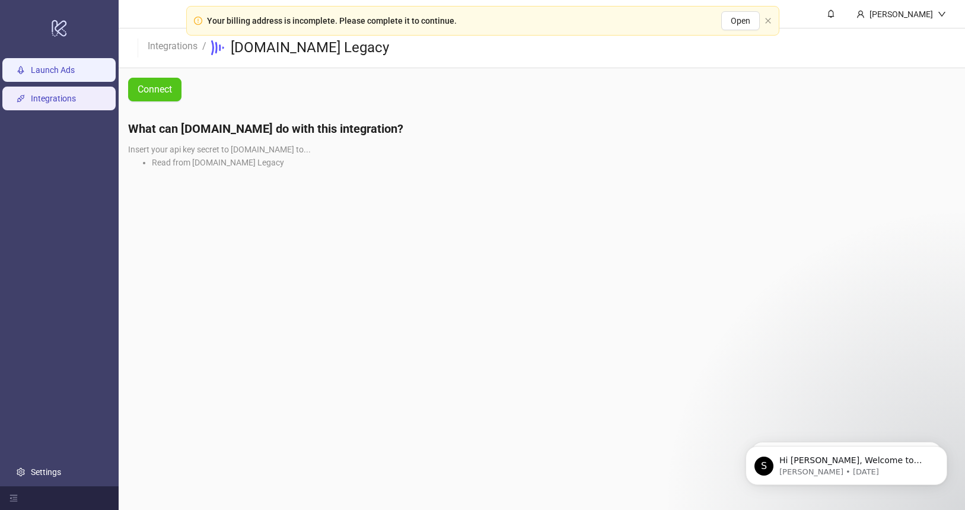
click at [50, 69] on link "Launch Ads" at bounding box center [53, 70] width 44 height 9
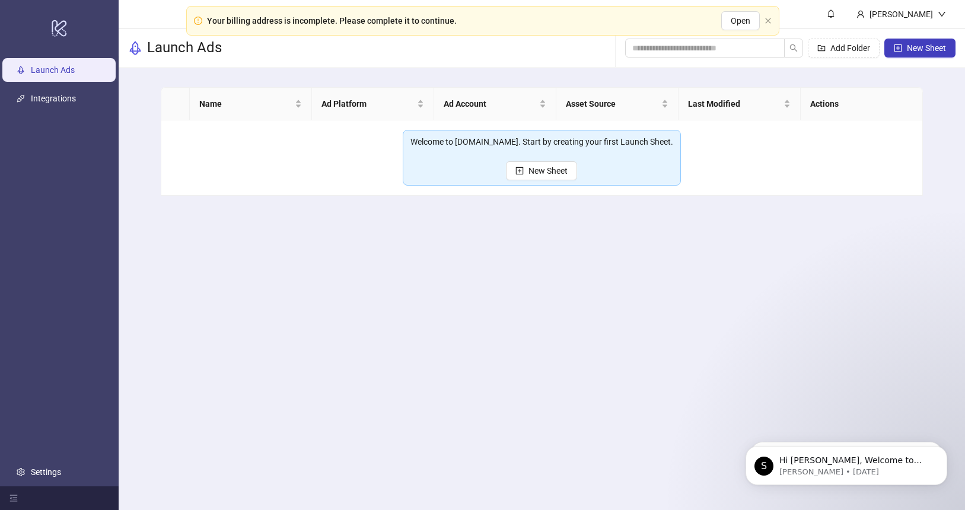
click at [75, 70] on link "Launch Ads" at bounding box center [53, 70] width 44 height 9
click at [58, 32] on icon at bounding box center [59, 28] width 15 height 17
